Goal: Find specific page/section: Find specific page/section

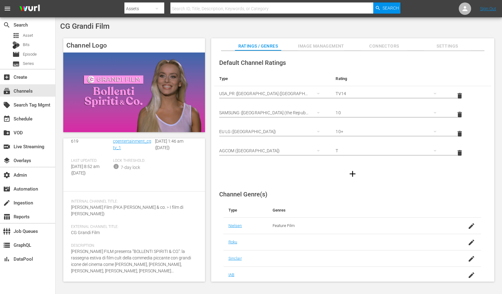
scroll to position [86, 0]
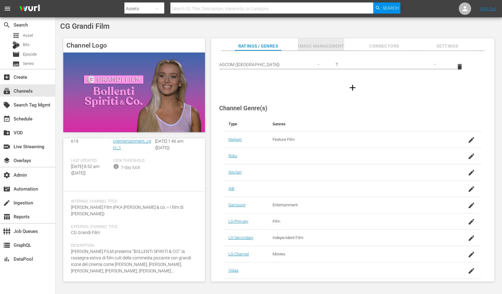
click at [305, 42] on span "Image Management" at bounding box center [321, 46] width 46 height 8
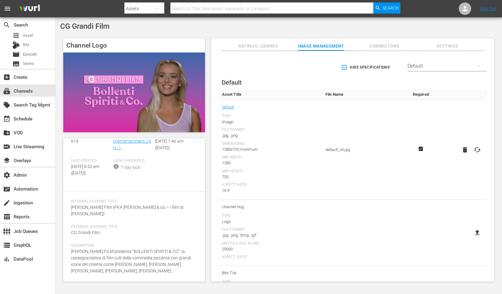
scroll to position [0, 0]
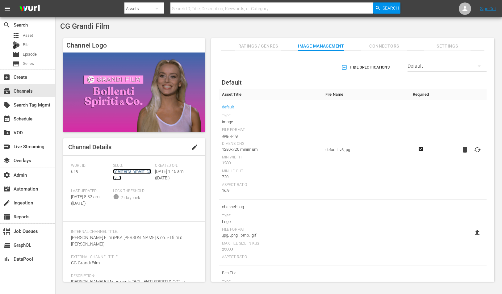
click at [120, 171] on link "cgentertainment_cgtv_1" at bounding box center [132, 174] width 38 height 11
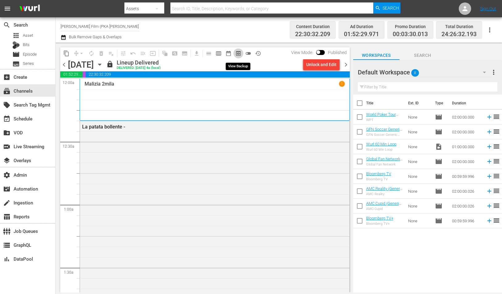
click at [237, 56] on span "preview_outlined" at bounding box center [238, 53] width 6 height 6
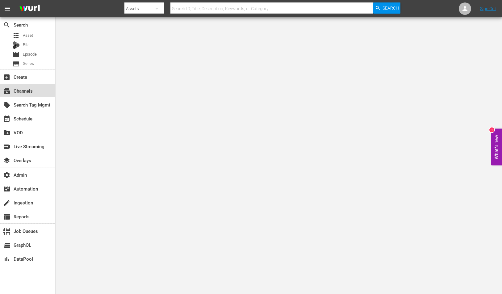
click at [43, 88] on div "subscriptions Channels" at bounding box center [27, 90] width 55 height 12
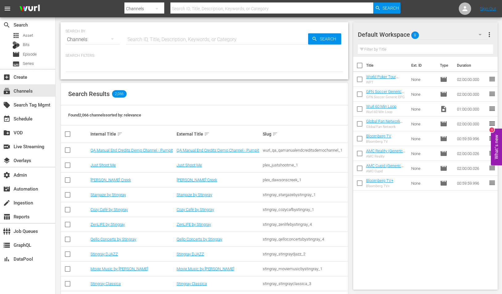
click at [155, 41] on input "text" at bounding box center [217, 39] width 182 height 15
type input "plaion"
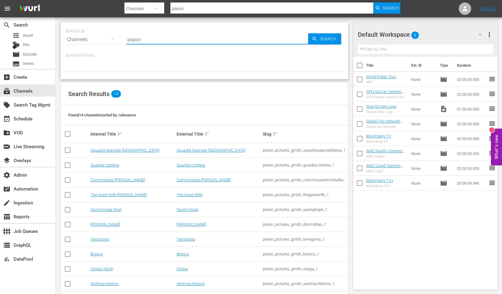
click at [286, 167] on div "plaion_pictures_gmbh_guardiacostiera_1" at bounding box center [305, 165] width 84 height 5
